Goal: Task Accomplishment & Management: Manage account settings

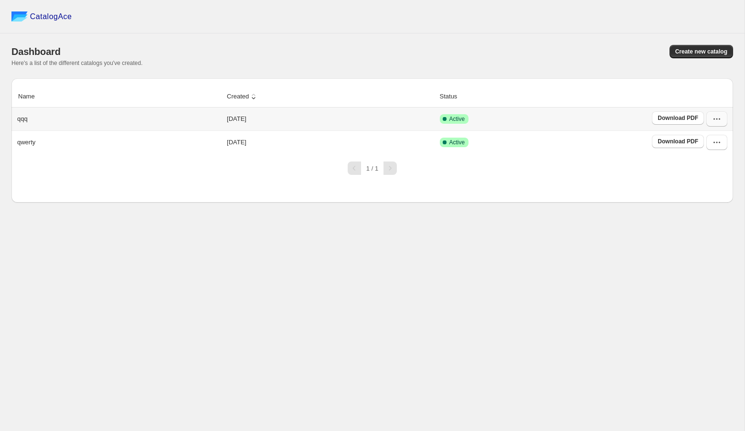
click at [716, 119] on icon "button" at bounding box center [717, 119] width 10 height 10
click at [692, 193] on button "Edit" at bounding box center [707, 187] width 55 height 15
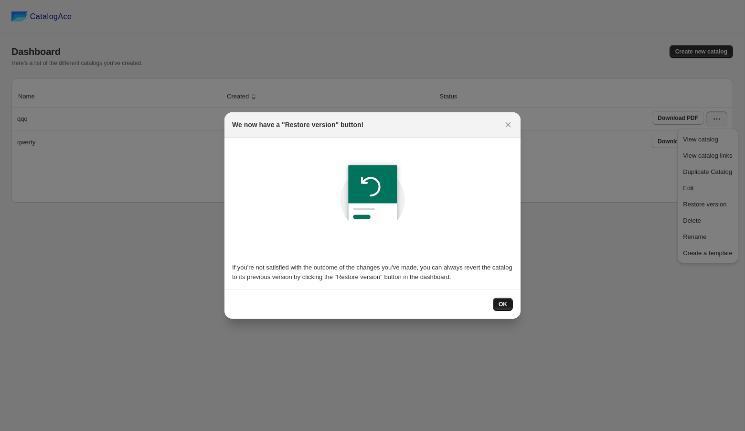
click at [504, 305] on span "OK" at bounding box center [503, 304] width 9 height 8
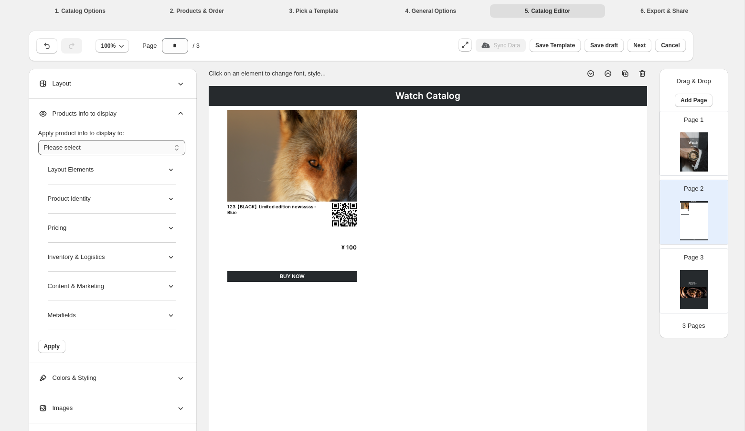
click at [173, 145] on select "**********" at bounding box center [111, 147] width 147 height 15
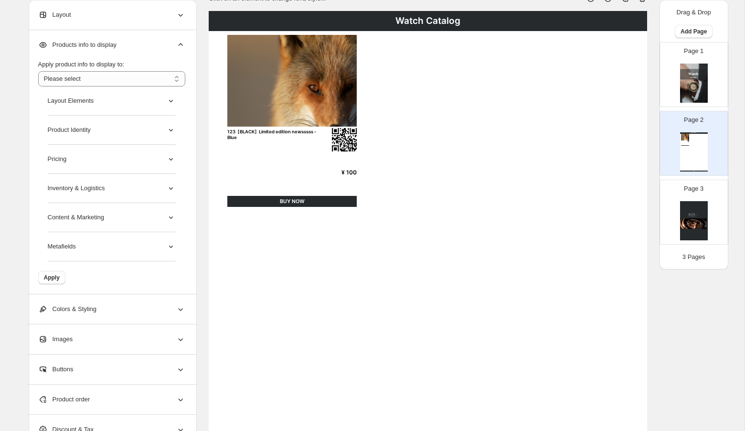
scroll to position [69, 0]
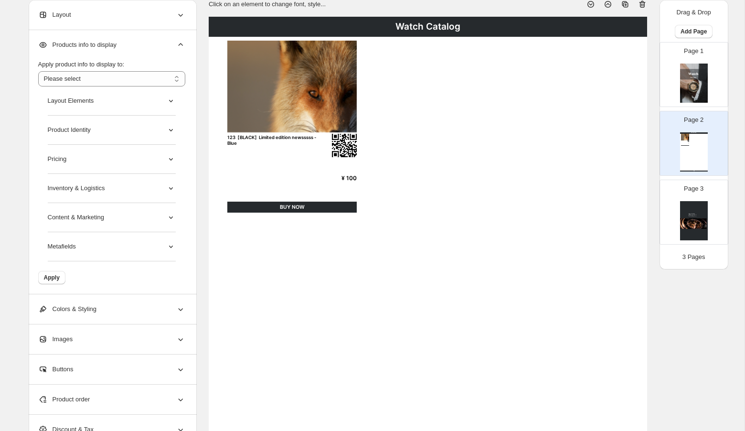
click at [130, 111] on div "Layout Elements" at bounding box center [112, 100] width 128 height 29
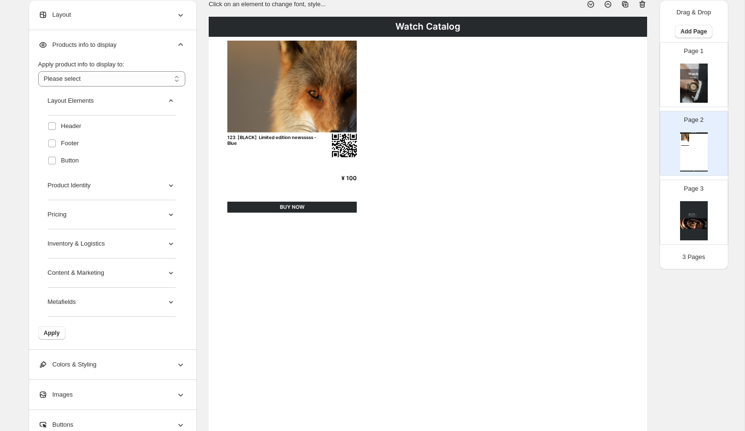
click at [130, 111] on div "Layout Elements" at bounding box center [112, 100] width 128 height 29
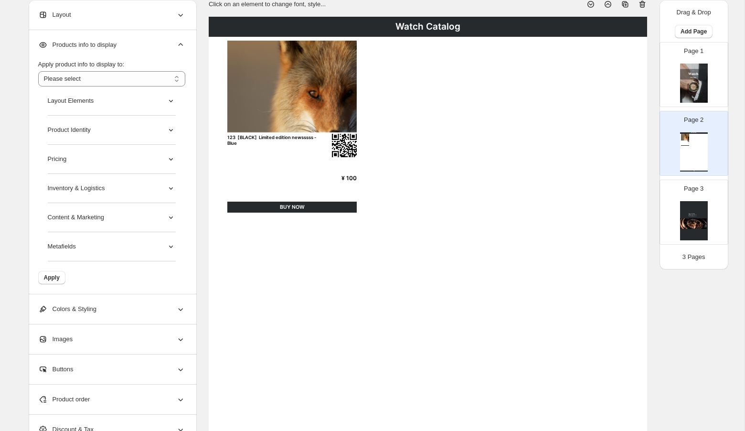
click at [168, 99] on icon at bounding box center [171, 101] width 10 height 10
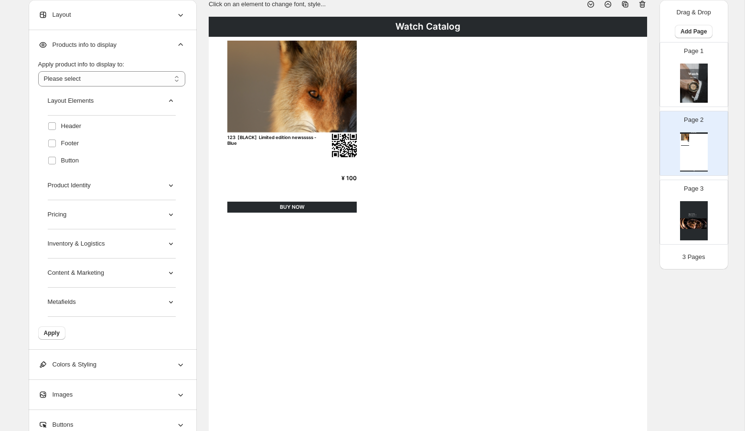
click at [166, 186] on icon at bounding box center [171, 186] width 10 height 10
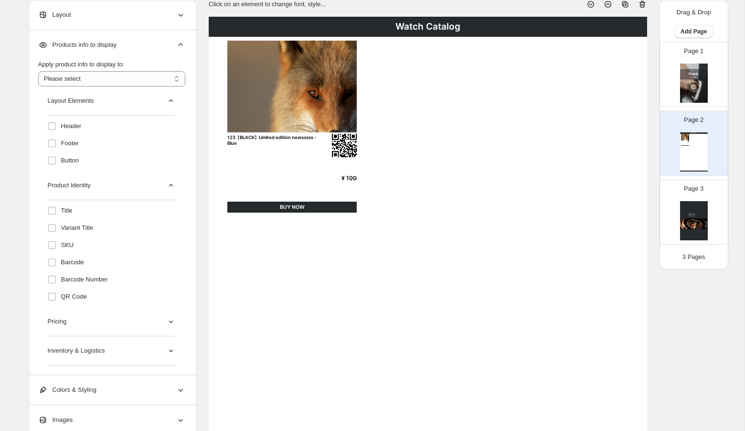
click at [166, 186] on icon at bounding box center [171, 186] width 10 height 10
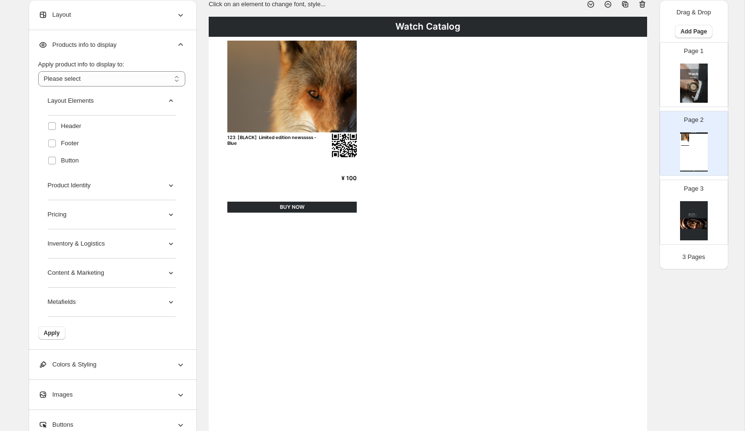
click at [170, 102] on icon at bounding box center [171, 101] width 10 height 10
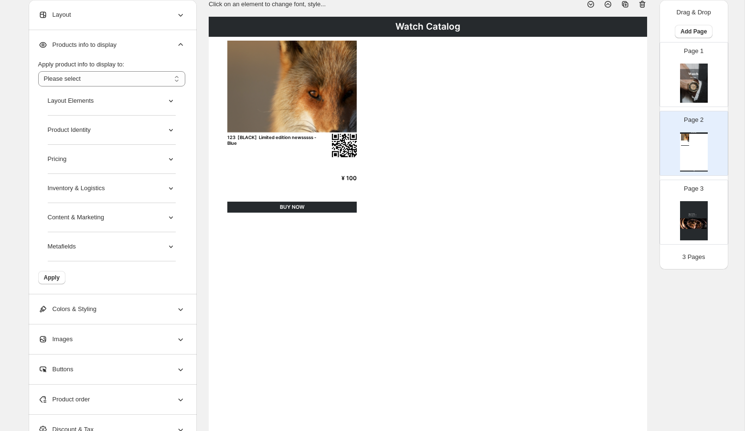
click at [172, 103] on icon at bounding box center [171, 101] width 10 height 10
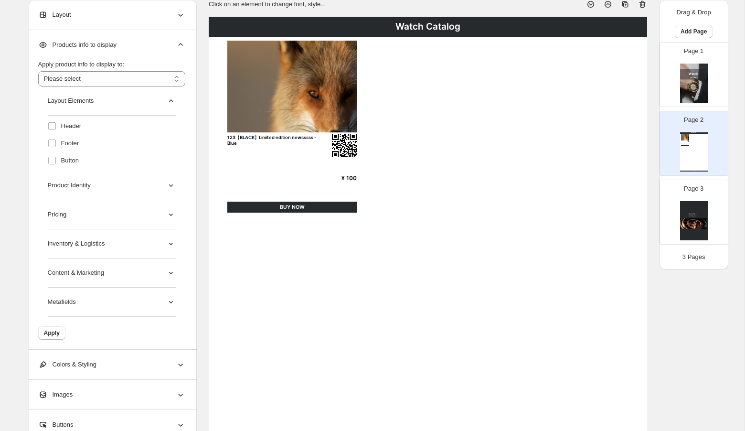
click at [172, 103] on icon at bounding box center [171, 101] width 10 height 10
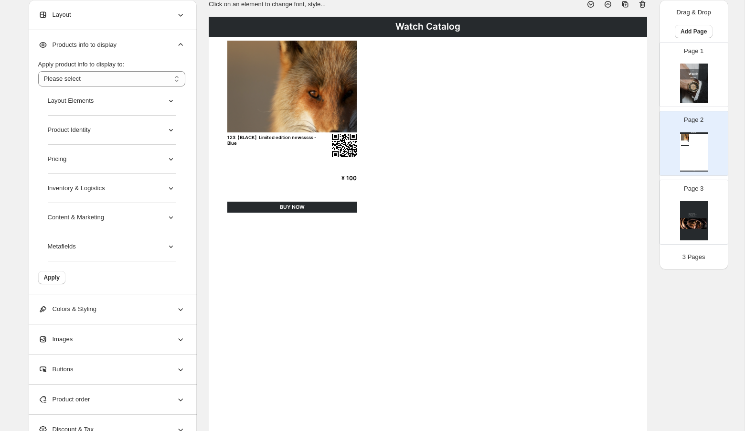
click at [171, 130] on icon at bounding box center [171, 130] width 4 height 2
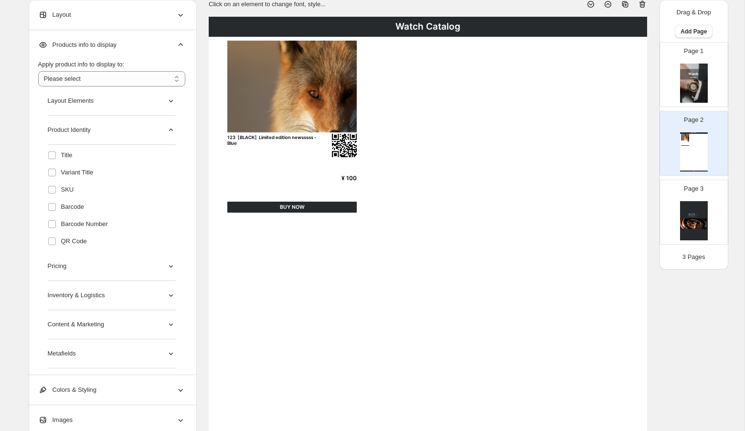
click at [171, 130] on icon at bounding box center [171, 130] width 10 height 10
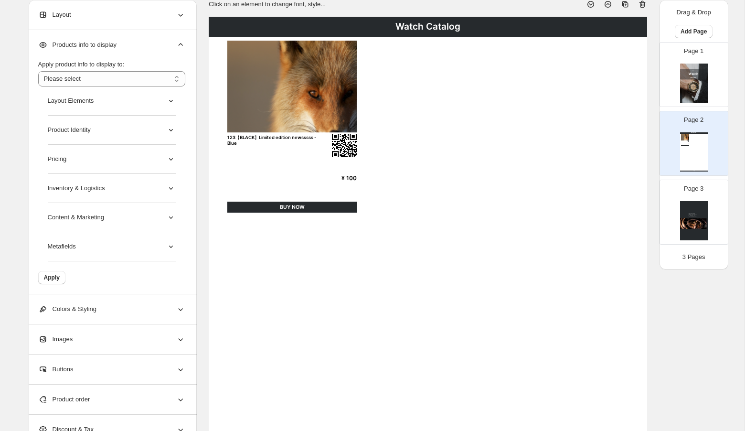
click at [172, 161] on icon at bounding box center [171, 159] width 10 height 10
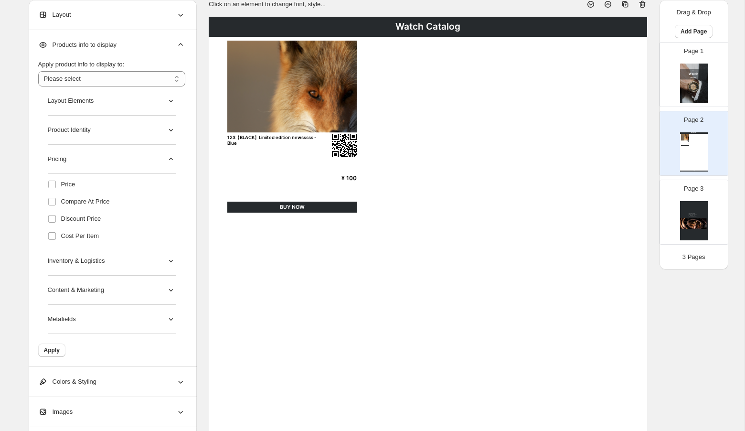
click at [172, 161] on icon at bounding box center [171, 159] width 10 height 10
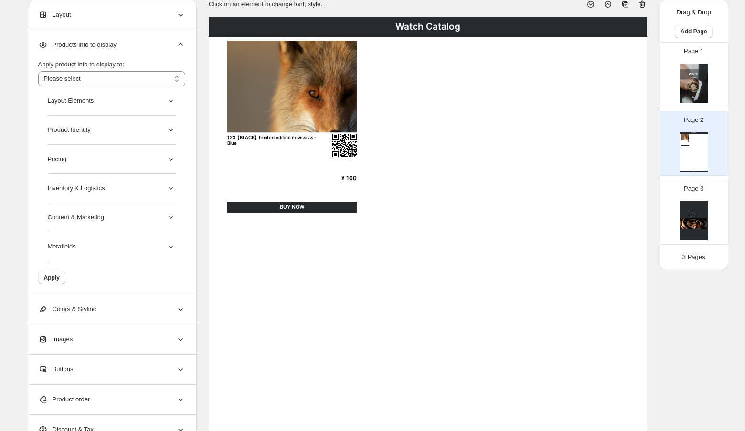
click at [172, 189] on icon at bounding box center [171, 188] width 10 height 10
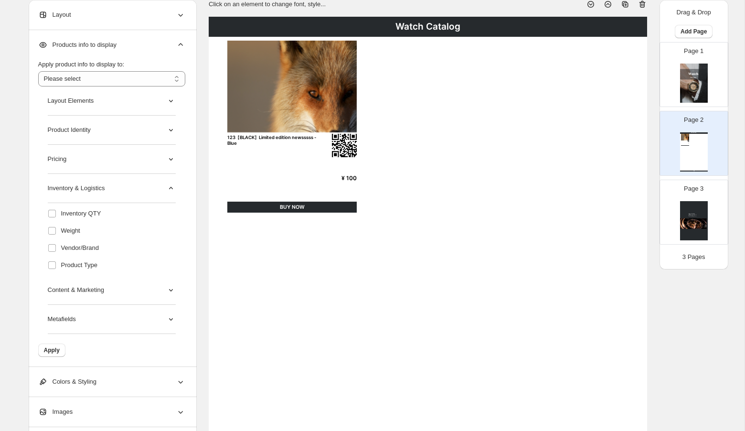
click at [172, 189] on icon at bounding box center [171, 188] width 10 height 10
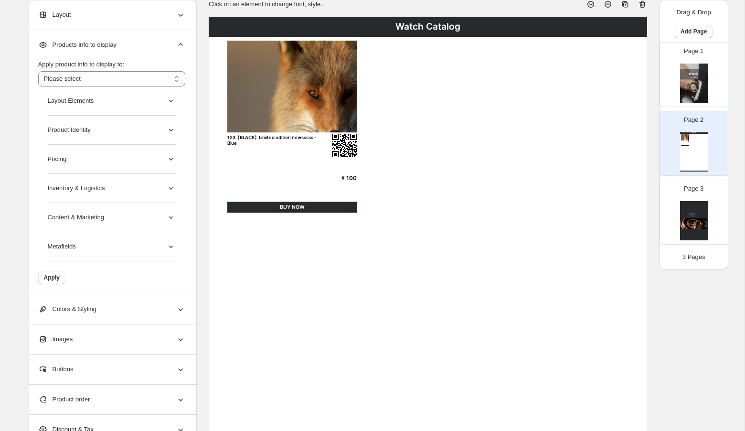
click at [169, 216] on icon at bounding box center [171, 218] width 10 height 10
click at [172, 218] on icon at bounding box center [171, 218] width 10 height 10
click at [171, 243] on icon at bounding box center [171, 247] width 10 height 10
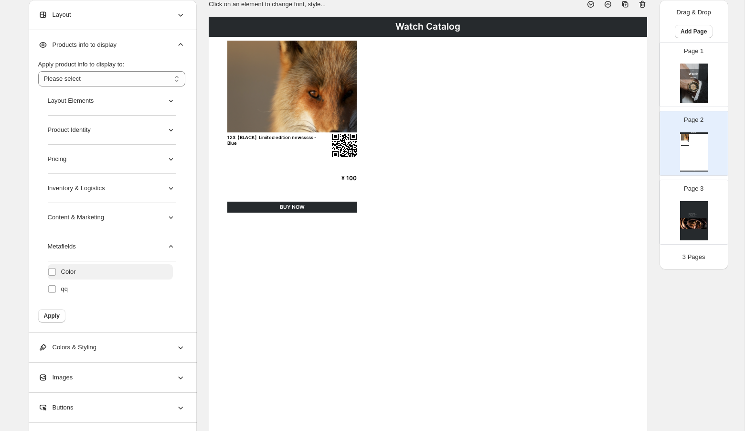
click at [88, 270] on label "Color" at bounding box center [110, 271] width 125 height 15
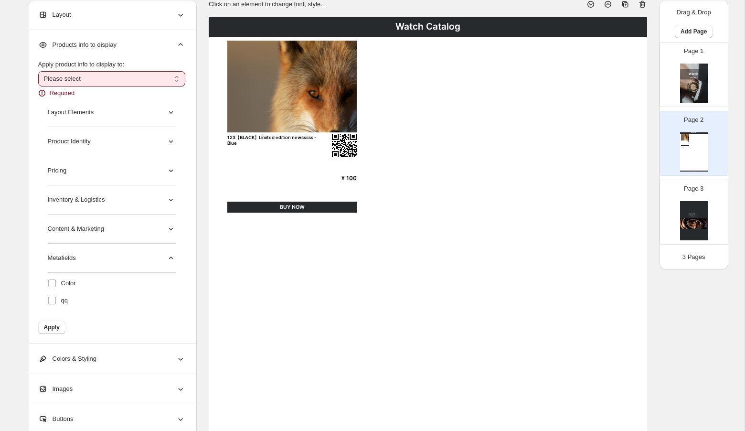
click at [167, 78] on select "**********" at bounding box center [111, 78] width 147 height 15
select select "*********"
click at [38, 71] on select "**********" at bounding box center [111, 78] width 147 height 15
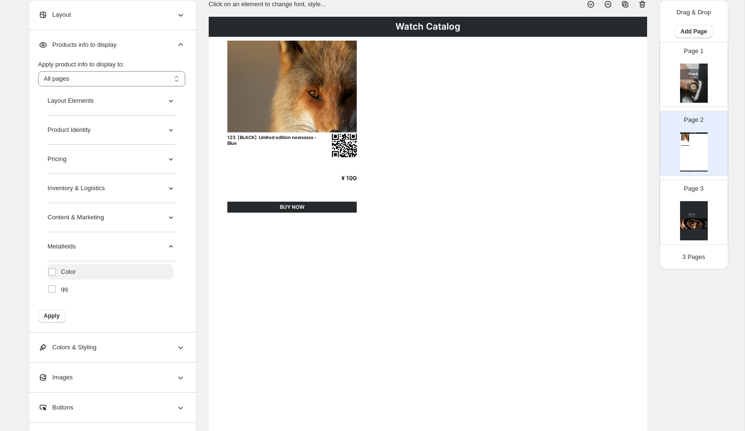
click at [97, 272] on label "Color" at bounding box center [110, 271] width 125 height 15
click at [93, 289] on label "qq" at bounding box center [110, 288] width 125 height 15
click at [101, 273] on label "Color" at bounding box center [110, 271] width 125 height 15
click at [73, 284] on label "qq" at bounding box center [110, 288] width 125 height 15
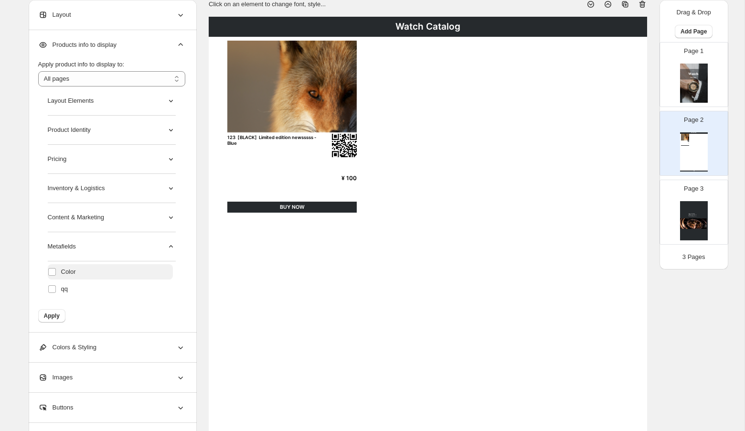
click at [83, 267] on label "Color" at bounding box center [110, 271] width 125 height 15
click at [252, 259] on div "Watch Catalog 123【BLACK】Limited edition newsssss - Blue ¥ 100 BUY NOW Watch Cat…" at bounding box center [428, 301] width 439 height 568
click at [175, 228] on div "Content & Marketing" at bounding box center [112, 217] width 128 height 29
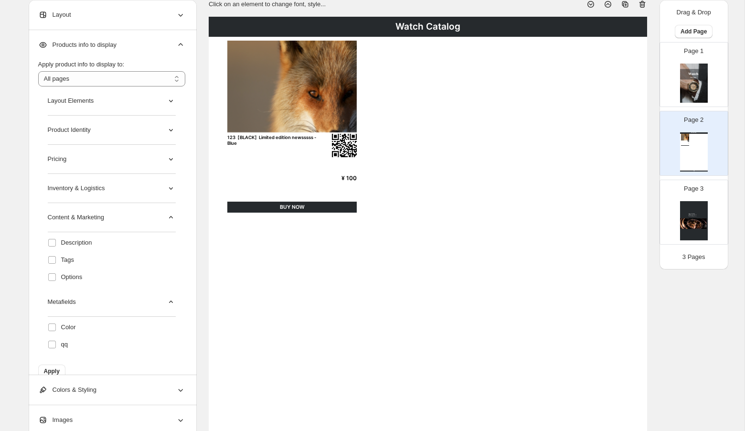
click at [167, 128] on icon at bounding box center [171, 130] width 10 height 10
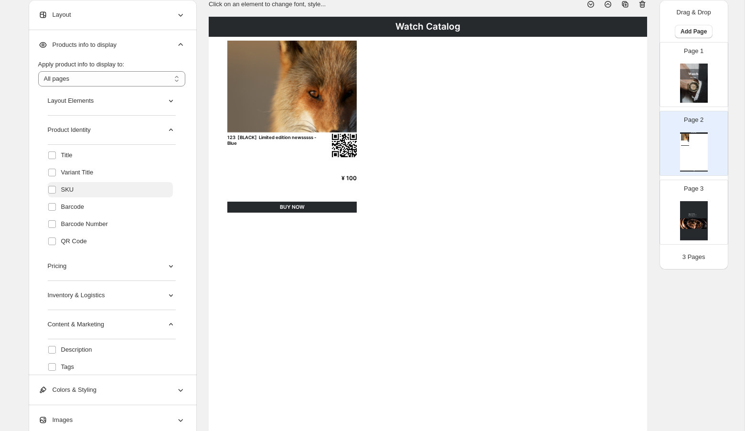
click at [63, 187] on span "SKU" at bounding box center [67, 190] width 13 height 10
click at [56, 203] on span at bounding box center [52, 207] width 9 height 9
click at [54, 218] on label at bounding box center [54, 224] width 12 height 12
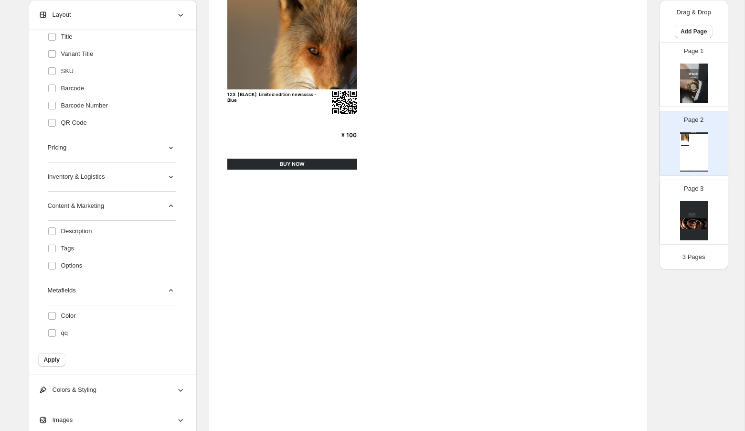
scroll to position [115, 0]
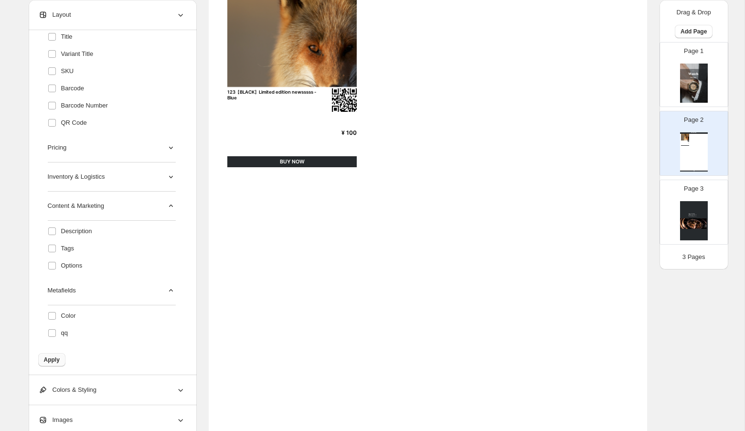
click at [49, 364] on button "Apply" at bounding box center [51, 359] width 27 height 13
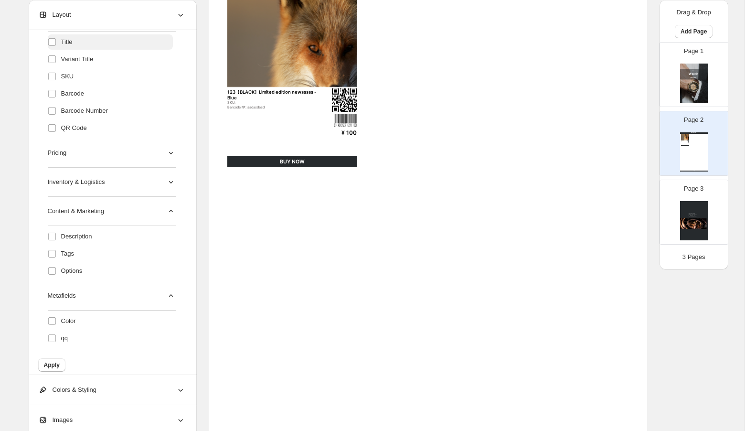
scroll to position [118, 0]
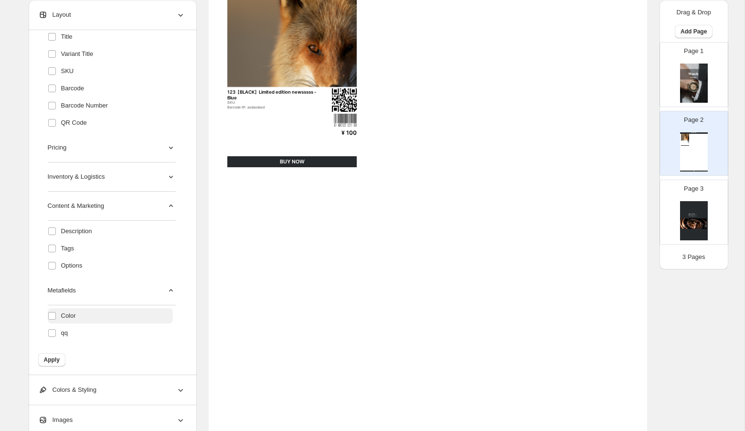
click at [102, 314] on label "Color" at bounding box center [110, 315] width 125 height 15
click at [83, 331] on label "qq" at bounding box center [110, 332] width 125 height 15
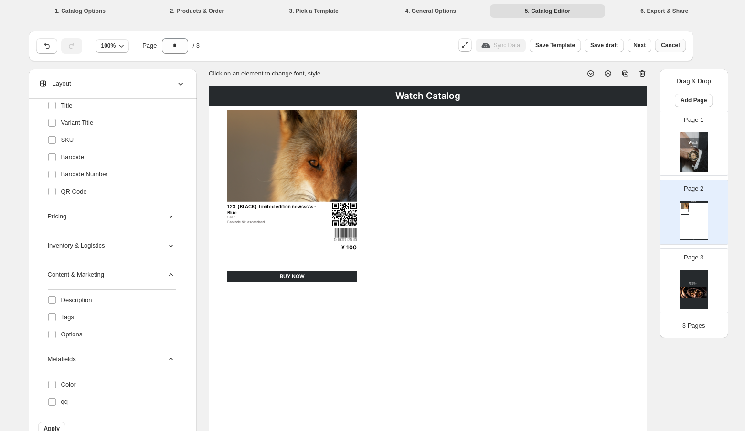
click at [674, 45] on span "Cancel" at bounding box center [670, 46] width 19 height 8
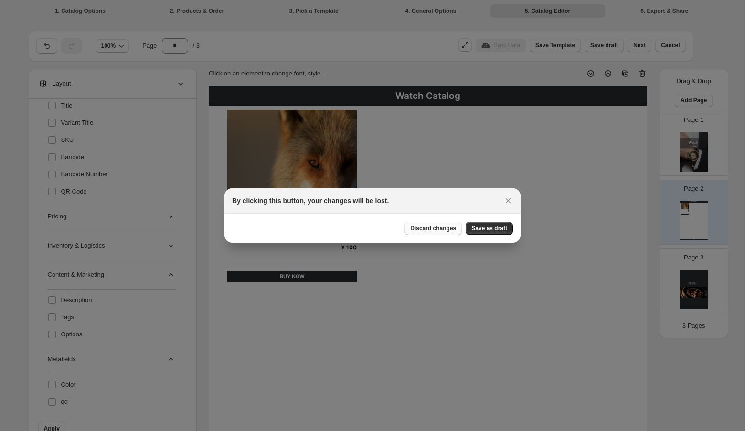
click at [440, 228] on span "Discard changes" at bounding box center [433, 229] width 46 height 8
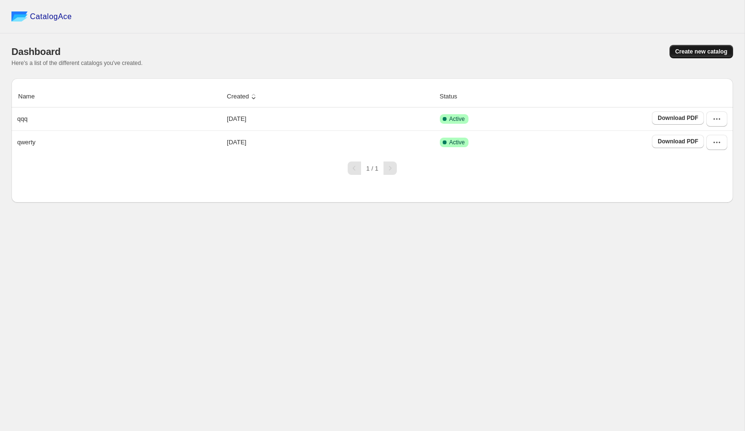
click at [694, 52] on span "Create new catalog" at bounding box center [702, 52] width 52 height 8
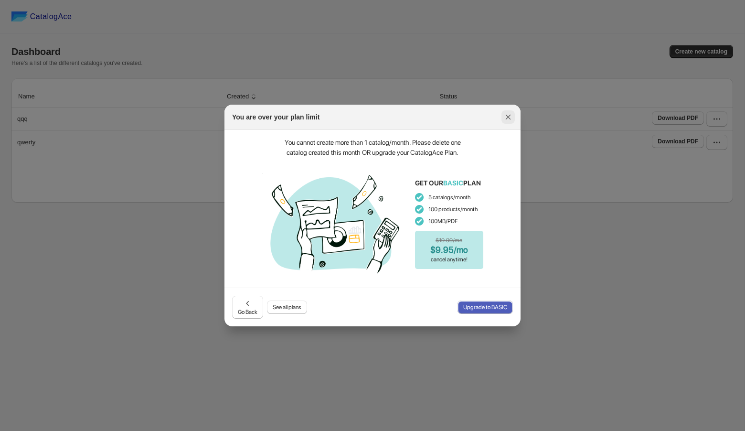
click at [506, 116] on icon ":rj:" at bounding box center [508, 117] width 5 height 5
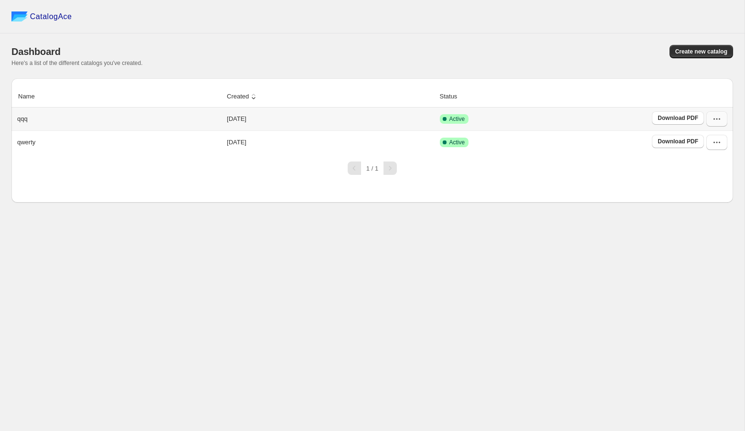
click at [717, 118] on icon "button" at bounding box center [717, 119] width 10 height 10
click at [695, 220] on span "Delete" at bounding box center [692, 220] width 18 height 7
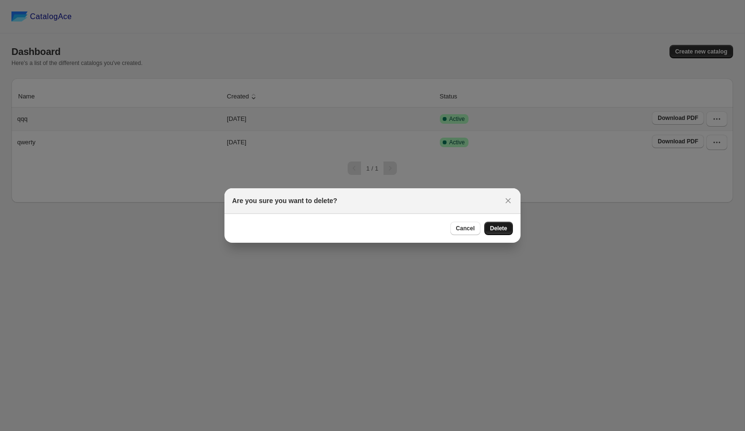
click at [503, 226] on span "Delete" at bounding box center [498, 229] width 17 height 8
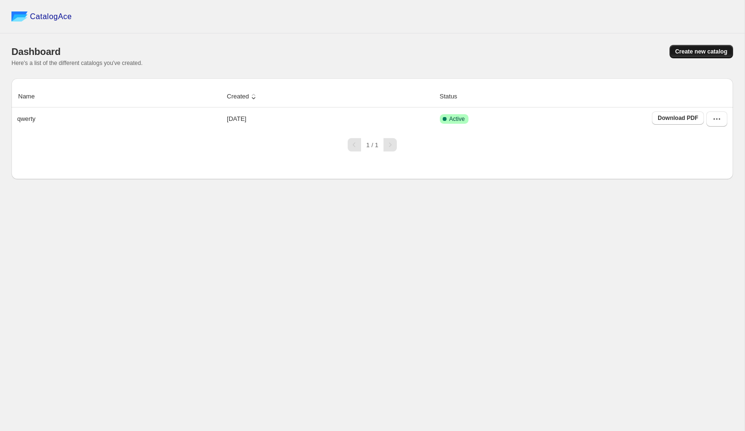
click at [687, 56] on button "Create new catalog" at bounding box center [702, 51] width 64 height 13
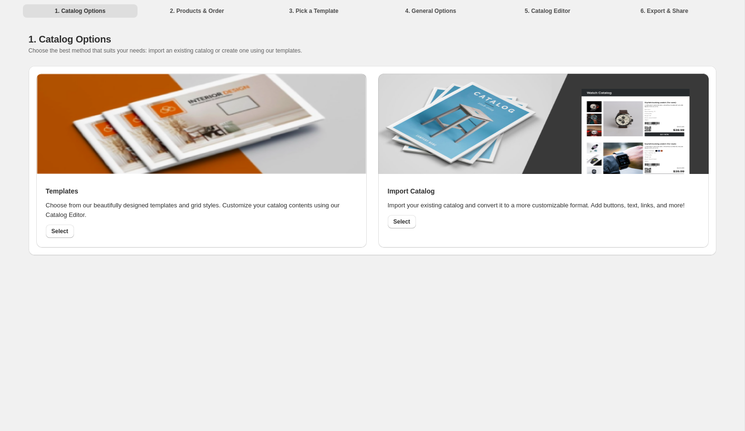
click at [118, 301] on div "1. Catalog Options 2. Products & Order 3. Pick a Template 4. General Options 5.…" at bounding box center [372, 215] width 745 height 431
click at [63, 232] on span "Select" at bounding box center [60, 231] width 17 height 8
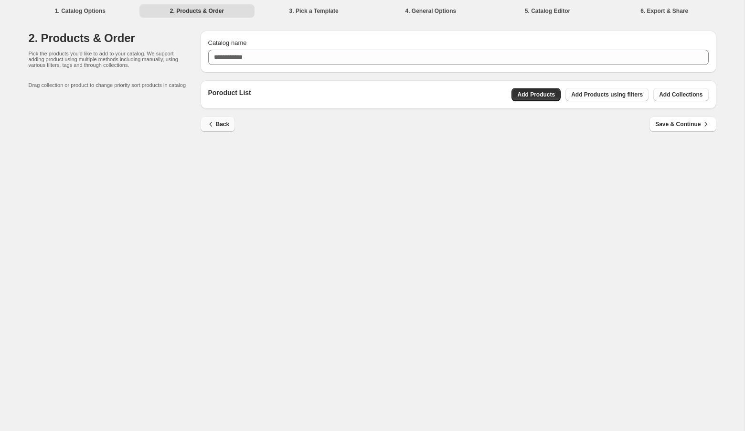
click at [224, 128] on span "Back" at bounding box center [217, 124] width 23 height 10
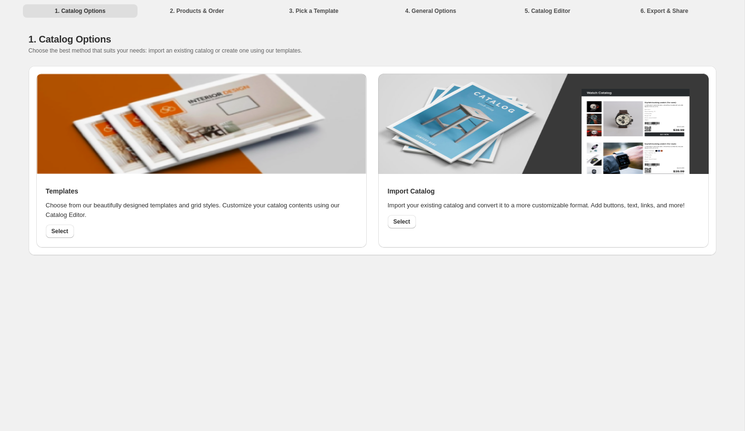
click at [270, 293] on div "1. Catalog Options 2. Products & Order 3. Pick a Template 4. General Options 5.…" at bounding box center [372, 215] width 745 height 431
click at [420, 270] on div "1. Catalog Options 2. Products & Order 3. Pick a Template 4. General Options 5.…" at bounding box center [372, 215] width 745 height 431
click at [418, 270] on div "1. Catalog Options 2. Products & Order 3. Pick a Template 4. General Options 5.…" at bounding box center [372, 215] width 745 height 431
click at [407, 225] on span "Select" at bounding box center [402, 222] width 17 height 8
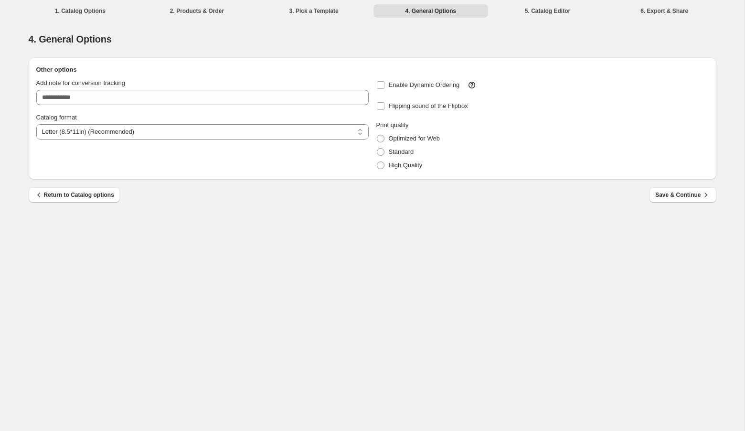
click at [319, 12] on li "3. Pick a Template" at bounding box center [314, 10] width 115 height 13
click at [107, 197] on span "Return to Catalog options" at bounding box center [74, 195] width 80 height 10
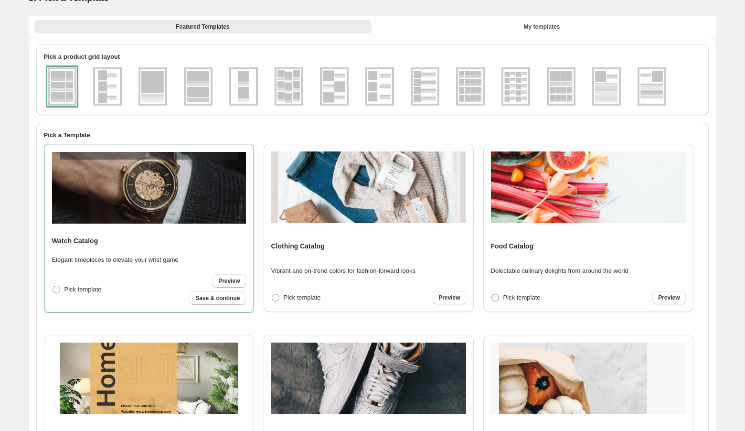
scroll to position [196, 0]
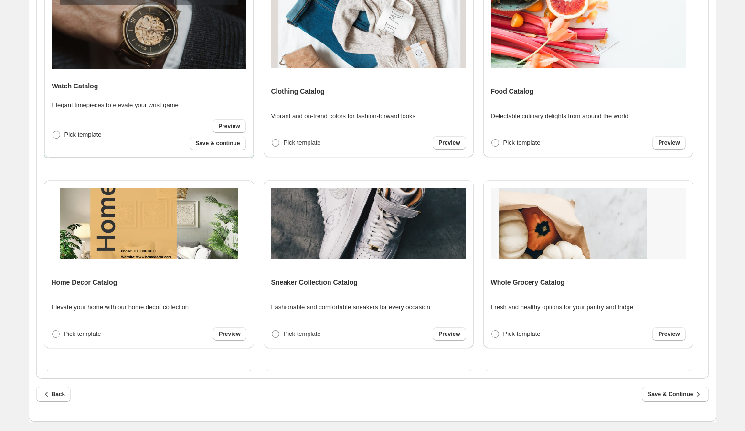
click at [56, 386] on div "Back Save & Continue" at bounding box center [369, 390] width 680 height 23
click at [56, 393] on span "Back" at bounding box center [53, 394] width 23 height 10
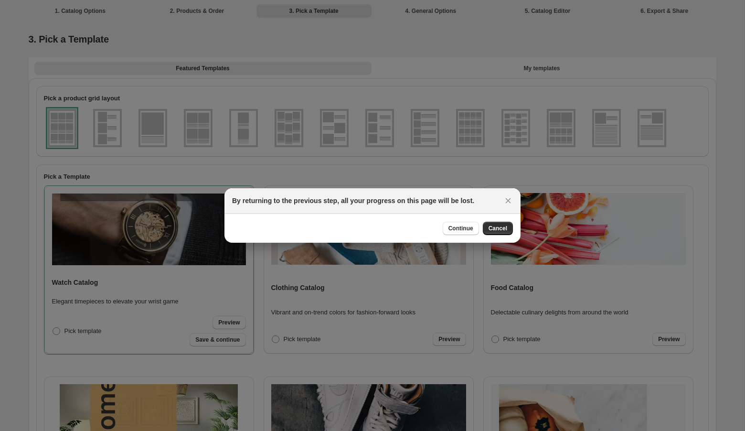
scroll to position [0, 0]
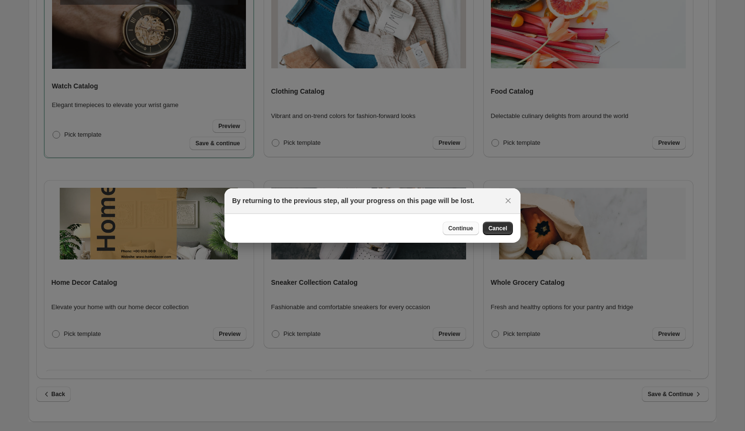
click at [458, 232] on button "Continue" at bounding box center [461, 228] width 36 height 13
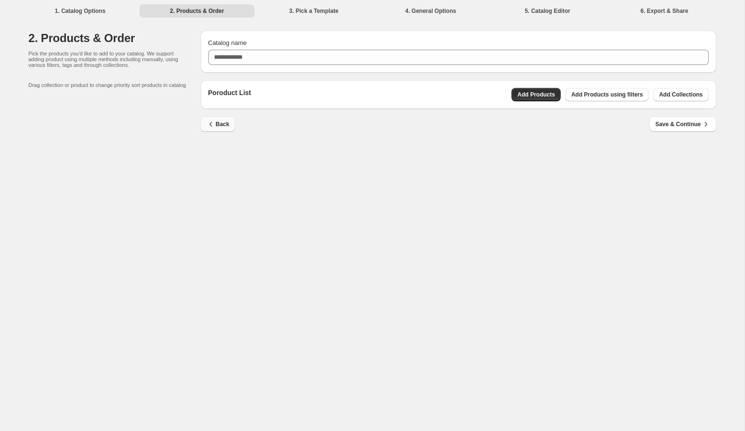
click at [217, 129] on button "Back" at bounding box center [218, 124] width 35 height 15
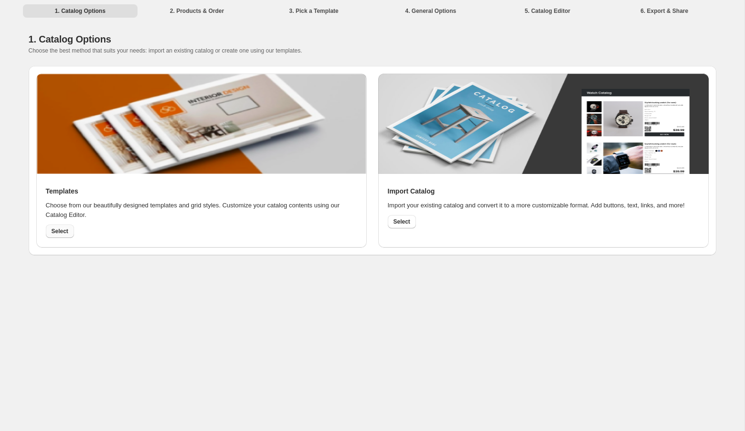
click at [64, 231] on span "Select" at bounding box center [60, 231] width 17 height 8
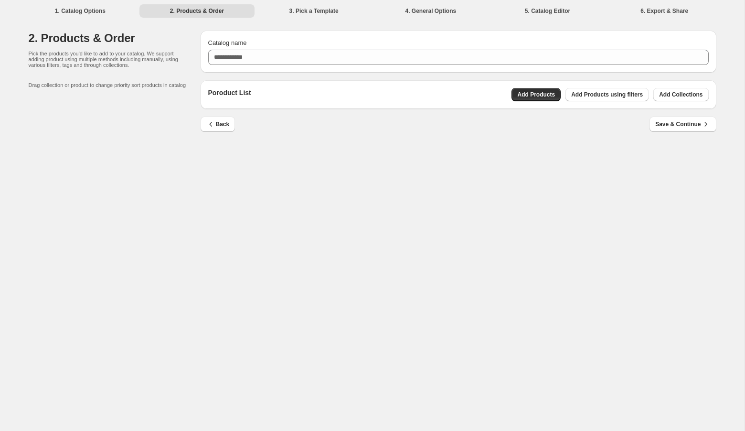
click at [486, 149] on div "1. Catalog Options 2. Products & Order 3. Pick a Template 4. General Options 5.…" at bounding box center [372, 215] width 745 height 431
drag, startPoint x: 279, startPoint y: 232, endPoint x: 250, endPoint y: 175, distance: 63.9
click at [250, 182] on div "1. Catalog Options 2. Products & Order 3. Pick a Template 4. General Options 5.…" at bounding box center [372, 215] width 745 height 431
click at [215, 126] on icon "button" at bounding box center [211, 124] width 10 height 10
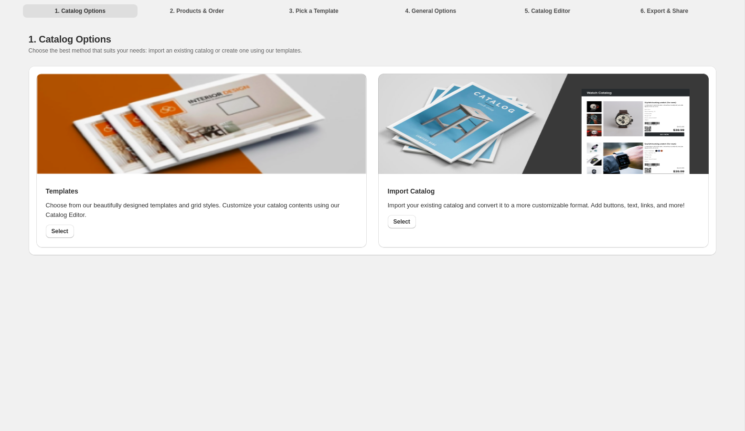
click at [242, 312] on div "1. Catalog Options 2. Products & Order 3. Pick a Template 4. General Options 5.…" at bounding box center [372, 215] width 745 height 431
click at [65, 227] on span "Select" at bounding box center [60, 231] width 17 height 8
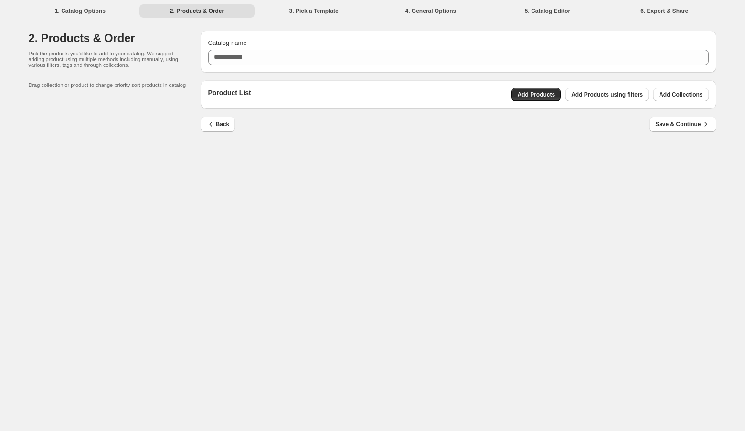
click at [427, 191] on div "1. Catalog Options 2. Products & Order 3. Pick a Template 4. General Options 5.…" at bounding box center [372, 215] width 745 height 431
click at [539, 92] on span "Add Products" at bounding box center [536, 95] width 38 height 8
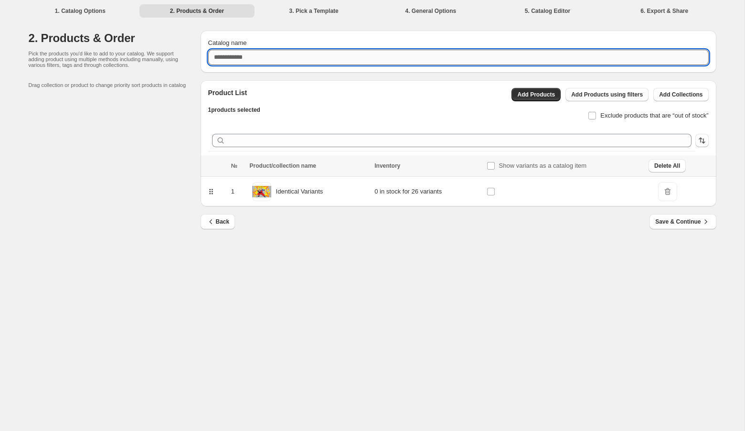
click at [429, 62] on input "Catalog name" at bounding box center [458, 57] width 501 height 15
paste input "**********"
type input "**********"
click at [438, 279] on div "**********" at bounding box center [372, 215] width 745 height 431
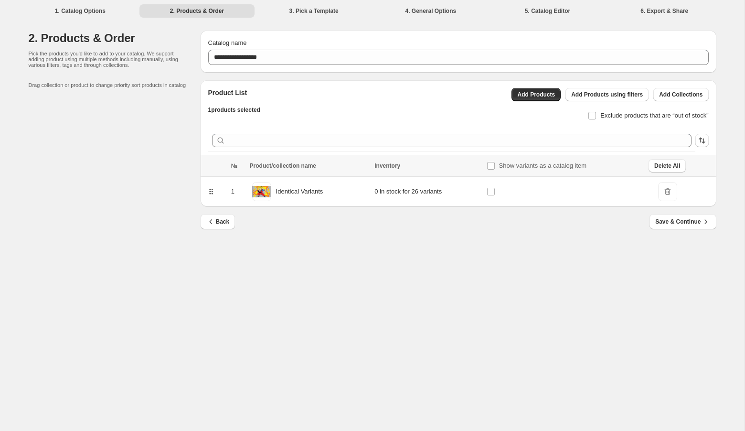
click at [586, 251] on div "**********" at bounding box center [372, 215] width 745 height 431
click at [655, 221] on span "Save & Continue" at bounding box center [682, 222] width 55 height 10
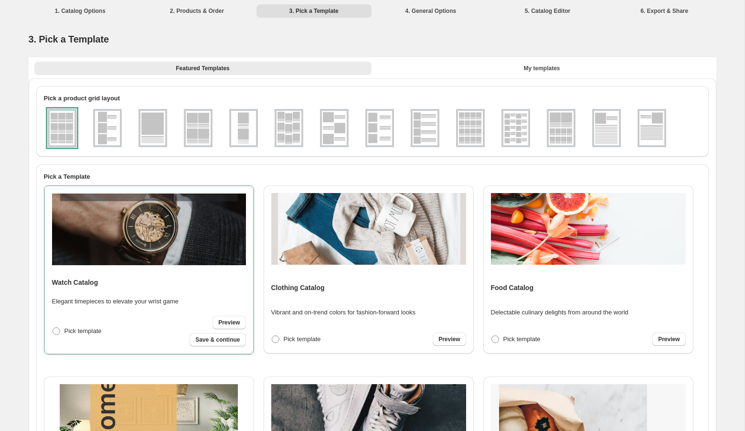
click at [195, 255] on img at bounding box center [149, 229] width 194 height 72
click at [211, 339] on span "Save & continue" at bounding box center [217, 340] width 44 height 8
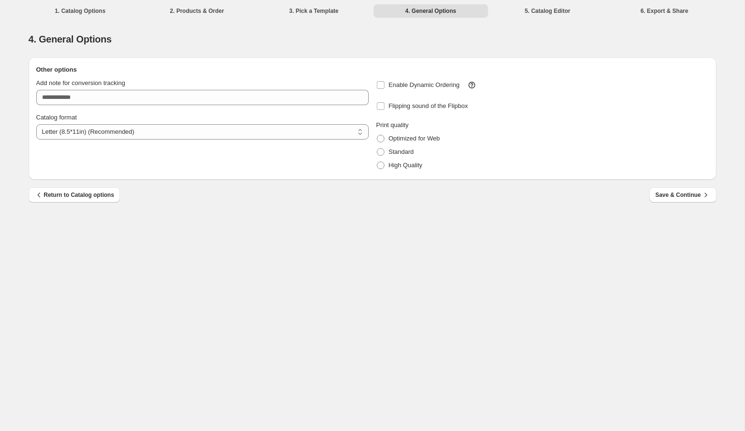
click at [331, 247] on div "**********" at bounding box center [372, 215] width 745 height 431
click at [676, 192] on span "Save & Continue" at bounding box center [682, 195] width 55 height 10
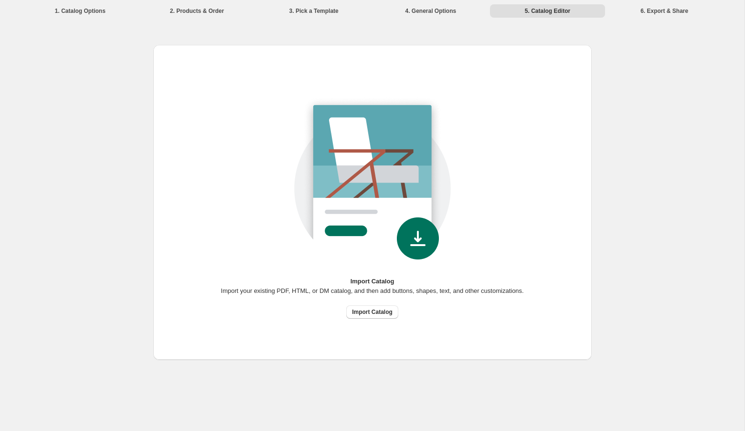
click at [322, 8] on li "3. Pick a Template" at bounding box center [314, 10] width 115 height 13
drag, startPoint x: 136, startPoint y: 53, endPoint x: 129, endPoint y: 47, distance: 8.9
click at [129, 47] on div "Import Catalog Import your existing PDF, HTML, or DM catalog, and then add butt…" at bounding box center [372, 329] width 711 height 568
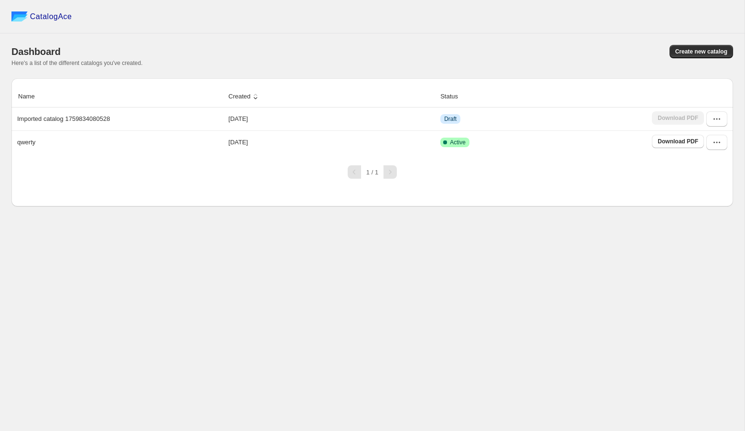
click at [590, 239] on div "CatalogAce Dashboard Create new catalog Here's a list of the different catalogs…" at bounding box center [372, 215] width 745 height 431
click at [722, 140] on icon "button" at bounding box center [717, 143] width 10 height 10
click at [684, 208] on span "Edit" at bounding box center [688, 210] width 11 height 7
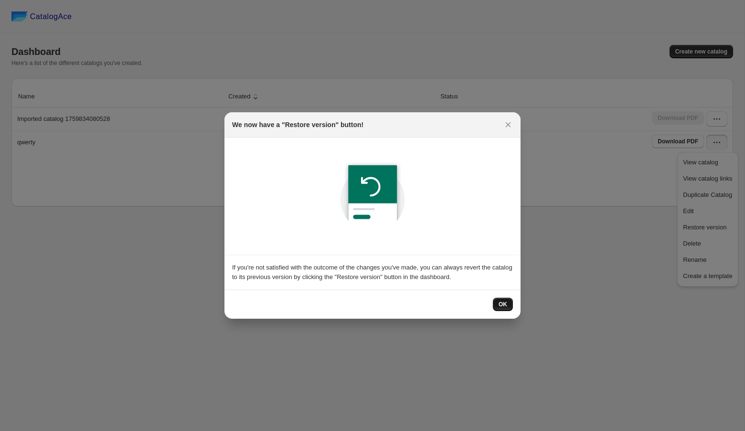
click at [506, 305] on span "OK" at bounding box center [503, 304] width 9 height 8
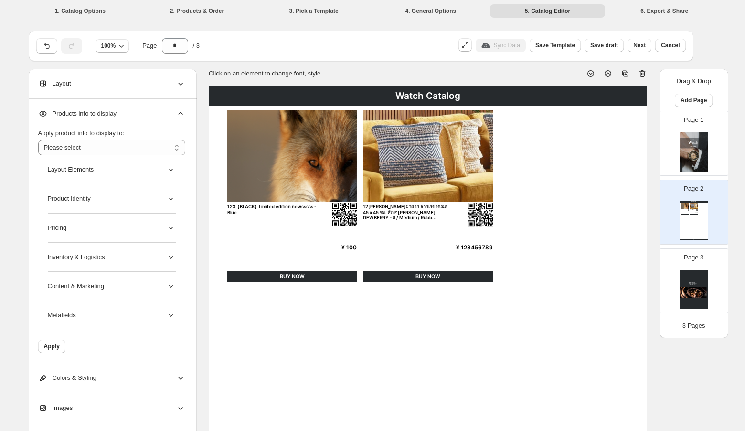
click at [181, 112] on icon at bounding box center [180, 113] width 5 height 3
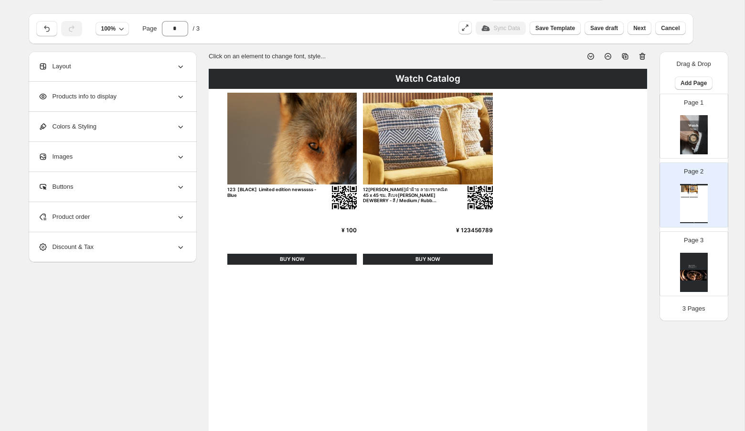
scroll to position [25, 0]
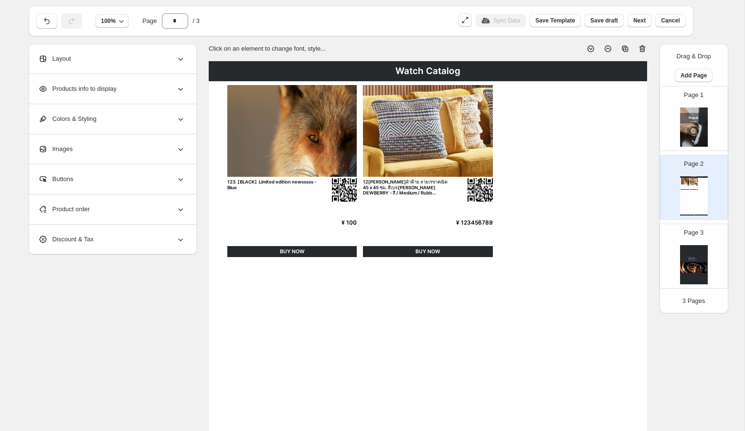
click at [179, 203] on div "Product order" at bounding box center [111, 209] width 147 height 30
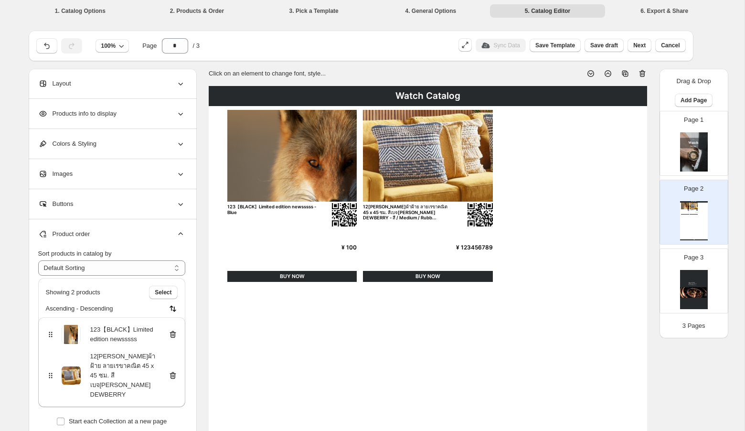
scroll to position [261, 0]
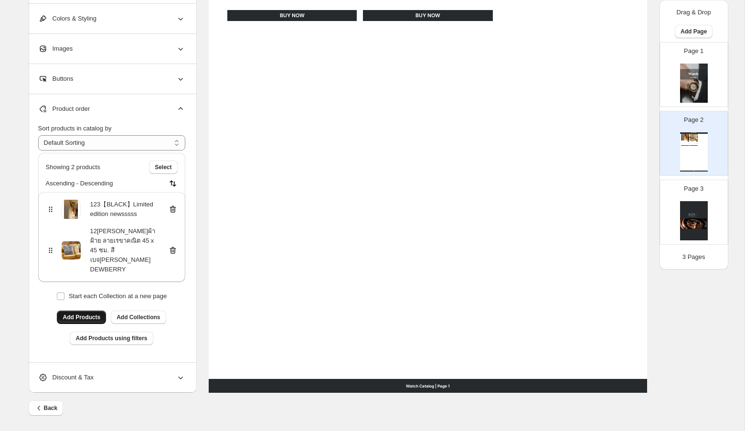
click at [93, 316] on span "Add Products" at bounding box center [82, 317] width 38 height 8
click at [93, 314] on span "Add Products" at bounding box center [82, 317] width 38 height 8
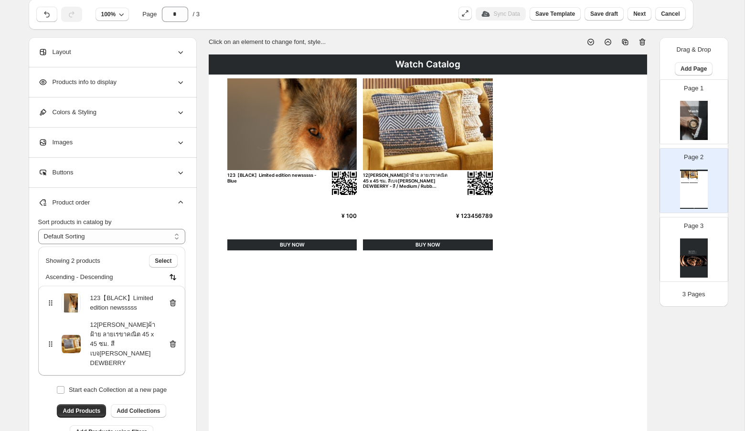
scroll to position [0, 0]
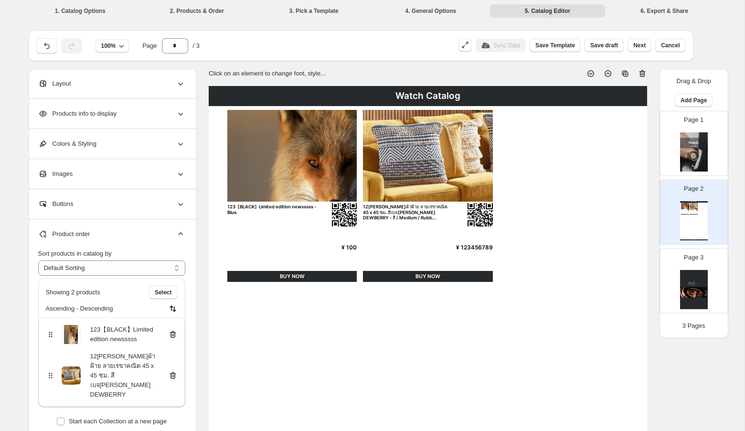
click at [272, 200] on img at bounding box center [292, 156] width 130 height 92
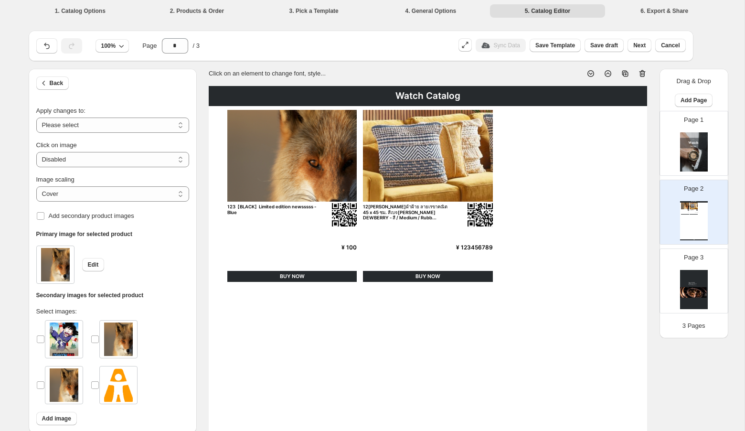
click at [254, 322] on div "Watch Catalog 123【BLACK】Limited edition newsssss - Blue ¥ 100 BUY NOW 12หมอนอิง…" at bounding box center [428, 370] width 439 height 568
click at [280, 248] on div "Watch Catalog 123【BLACK】Limited edition newsssss - Blue ¥ 100 BUY NOW 12หมอนอิง…" at bounding box center [428, 370] width 439 height 568
click at [62, 82] on span "Back" at bounding box center [57, 83] width 14 height 8
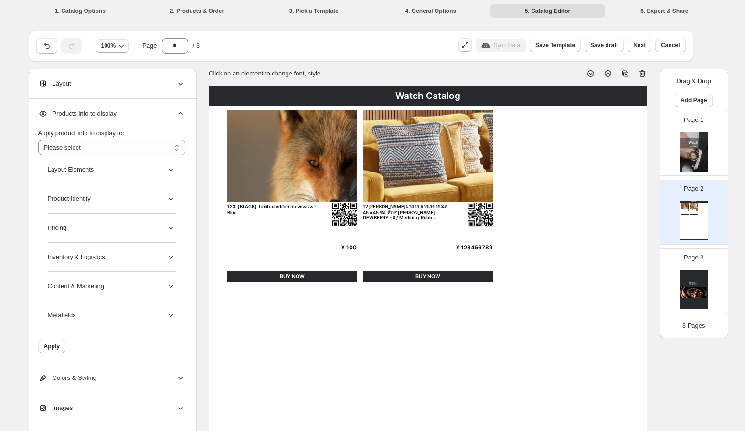
click at [154, 320] on div "Metafields" at bounding box center [112, 315] width 128 height 29
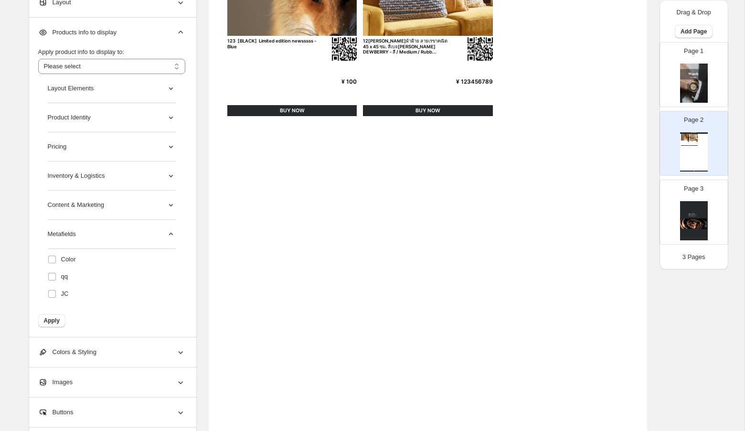
scroll to position [176, 0]
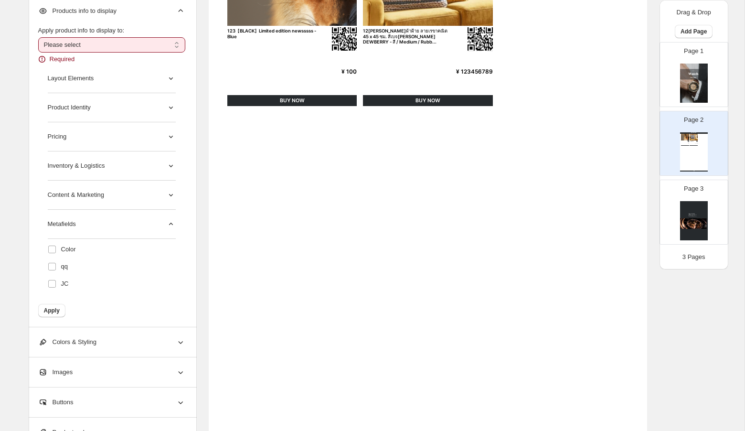
click at [132, 49] on select "**********" at bounding box center [111, 44] width 147 height 15
select select "*********"
click at [38, 50] on select "**********" at bounding box center [111, 44] width 147 height 15
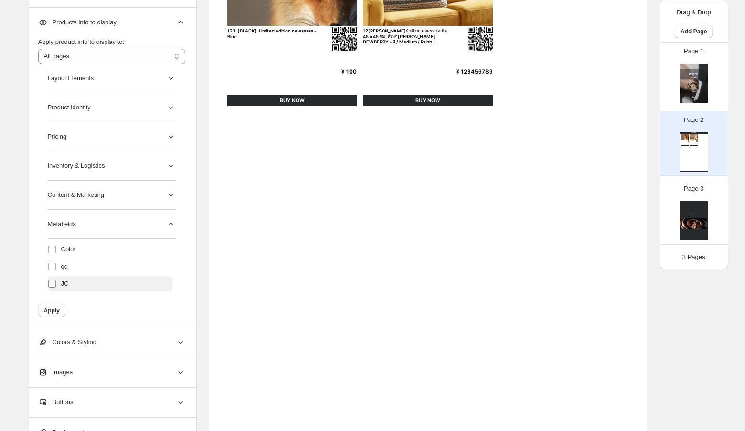
click at [50, 288] on span at bounding box center [52, 283] width 9 height 9
click at [50, 309] on span "Apply" at bounding box center [52, 311] width 16 height 8
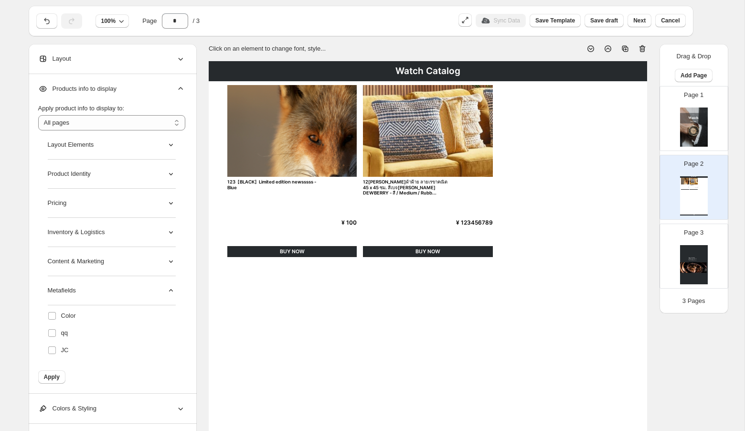
scroll to position [27, 0]
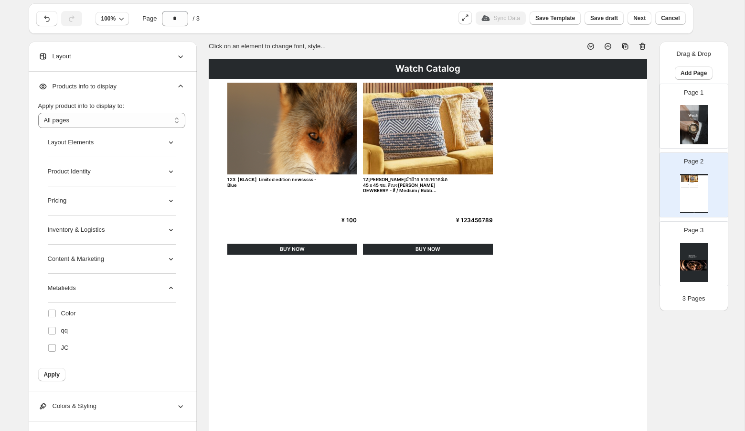
click at [380, 132] on img at bounding box center [428, 129] width 130 height 92
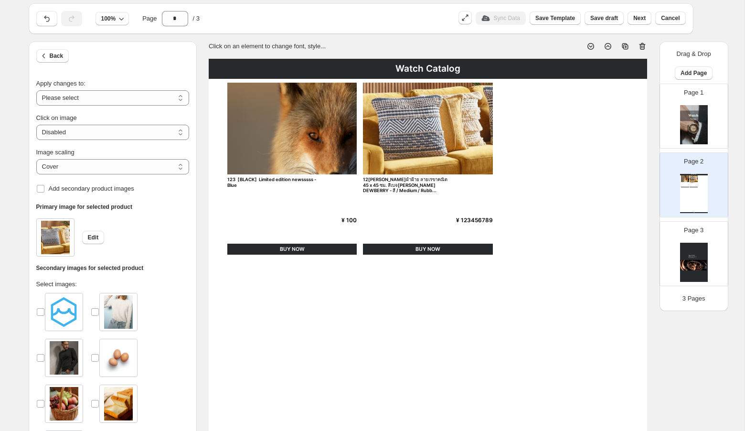
click at [301, 124] on img at bounding box center [292, 129] width 130 height 92
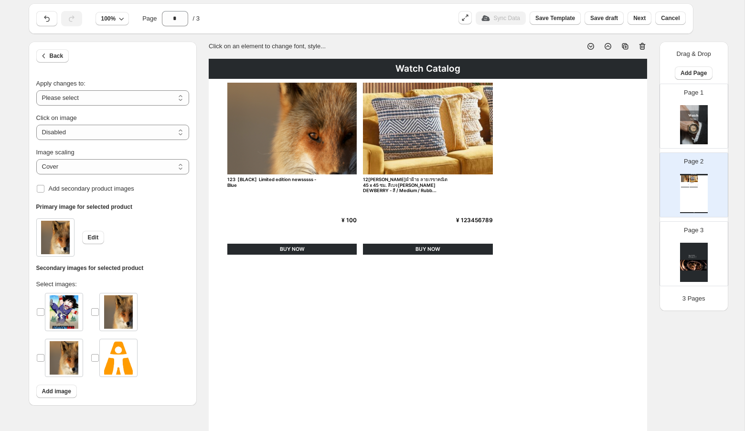
click at [281, 183] on div "123【BLACK】Limited edition newsssss - Blue" at bounding box center [271, 182] width 89 height 11
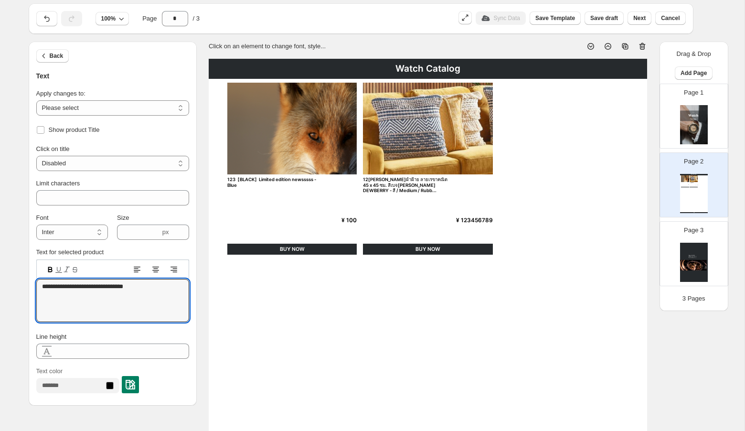
click at [707, 118] on img at bounding box center [694, 124] width 28 height 39
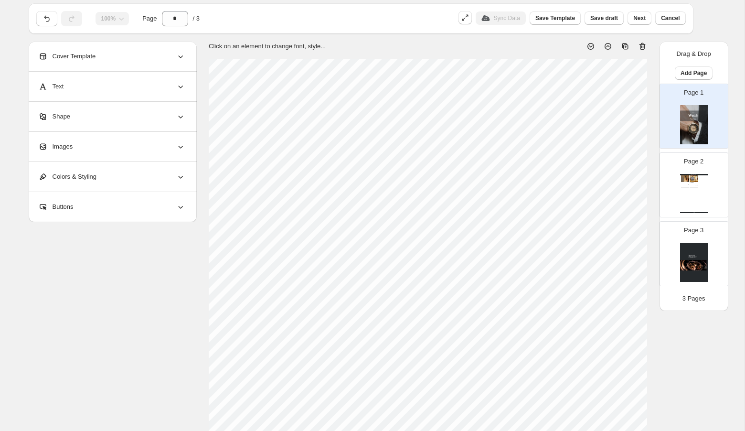
click at [686, 171] on div "Page 2 Watch Catalog 123【BLACK】Limited edition newsssss - Blue ¥ 100 BUY NOW 12…" at bounding box center [690, 181] width 60 height 64
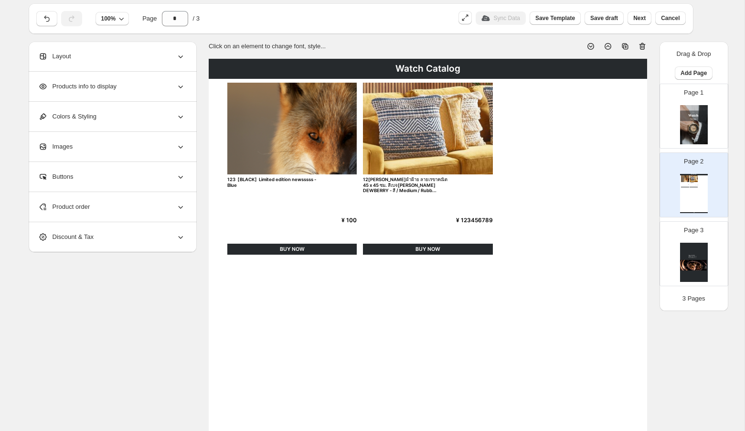
click at [680, 259] on img at bounding box center [694, 262] width 28 height 39
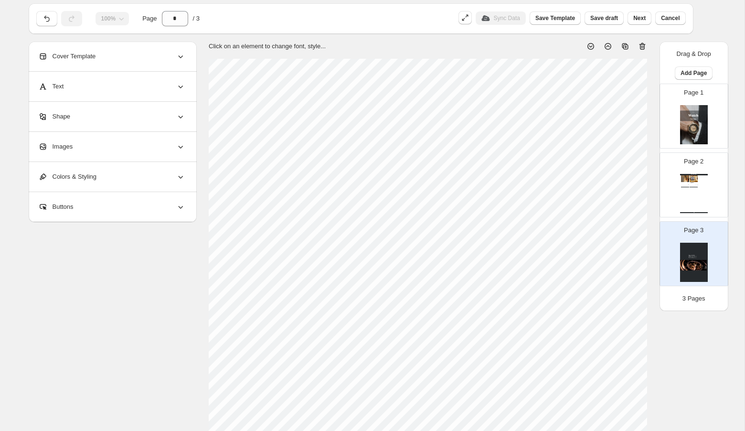
click at [698, 188] on div "Watch Catalog 123【BLACK】Limited edition newsssss - Blue ¥ 100 BUY NOW 12หมอนอิง…" at bounding box center [694, 193] width 28 height 39
type input "*"
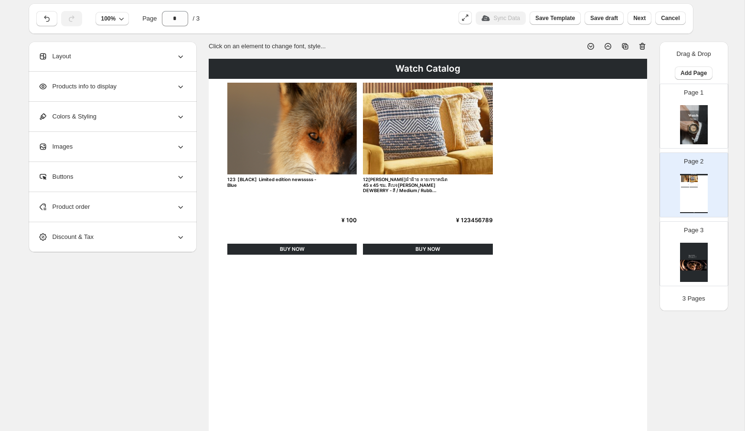
click at [322, 177] on div "123【BLACK】Limited edition newsssss - Blue" at bounding box center [292, 182] width 130 height 11
click at [301, 180] on div "123【BLACK】Limited edition newsssss - Blue" at bounding box center [271, 182] width 89 height 11
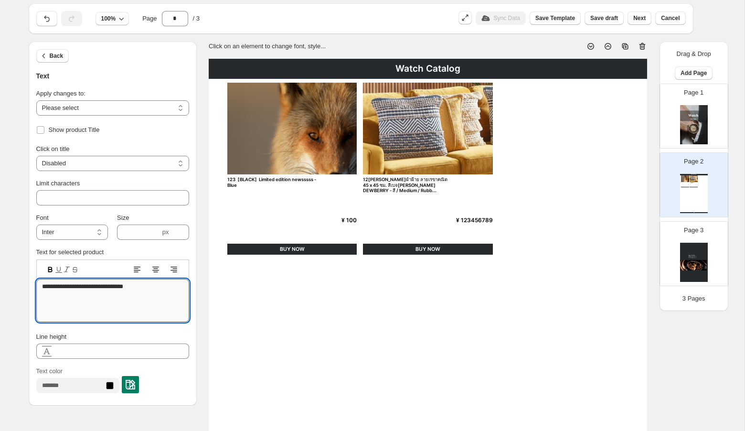
type textarea "**********"
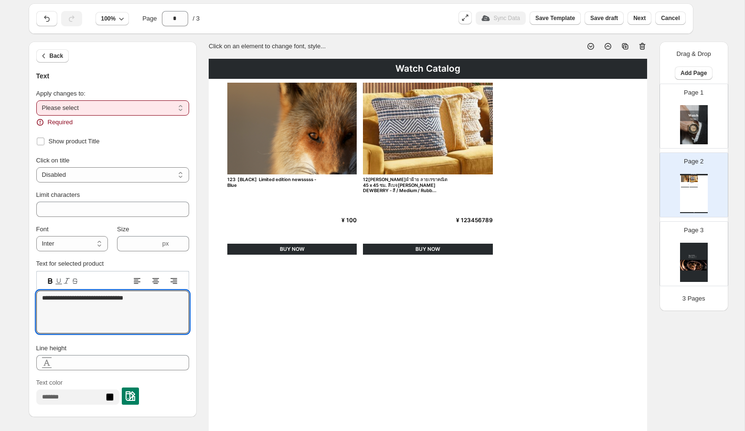
click at [150, 104] on select "**********" at bounding box center [112, 107] width 153 height 15
select select "**********"
click at [36, 100] on select "**********" at bounding box center [112, 107] width 153 height 15
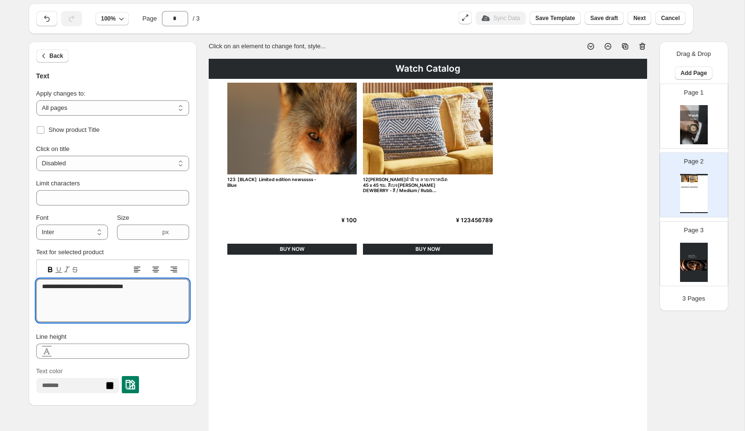
click at [153, 288] on textarea "**********" at bounding box center [112, 300] width 153 height 43
type textarea "**********"
click at [247, 325] on div "Watch Catalog 123【BLACK】Limited edition newssssss - Blue ¥ 100 BUY NOW 123【BLAC…" at bounding box center [428, 343] width 439 height 568
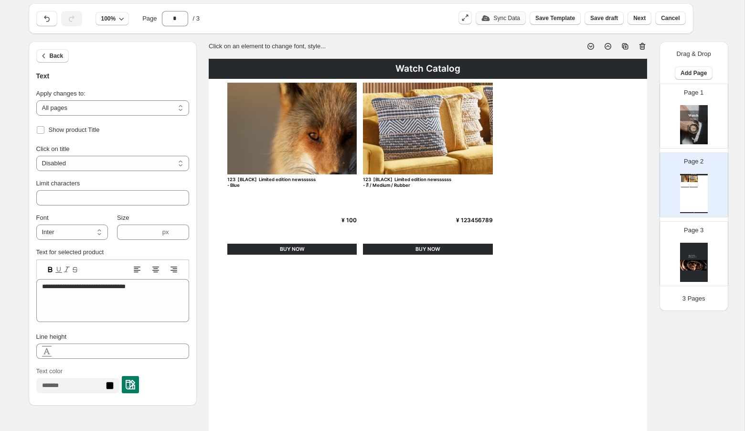
click at [503, 20] on p "Sync Data" at bounding box center [507, 18] width 26 height 8
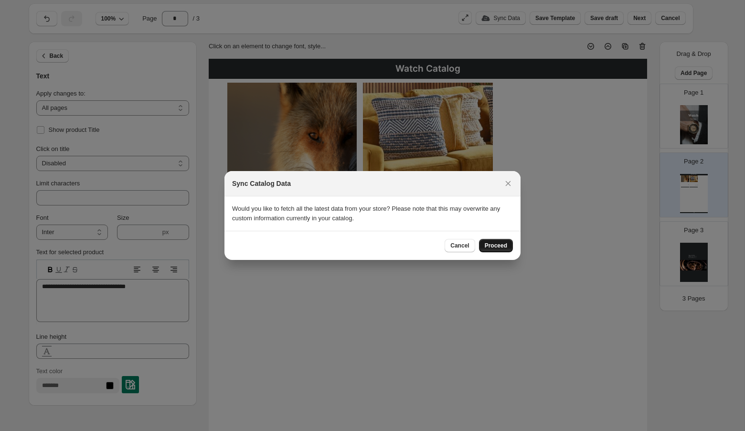
click at [497, 245] on span "Proceed" at bounding box center [496, 246] width 22 height 8
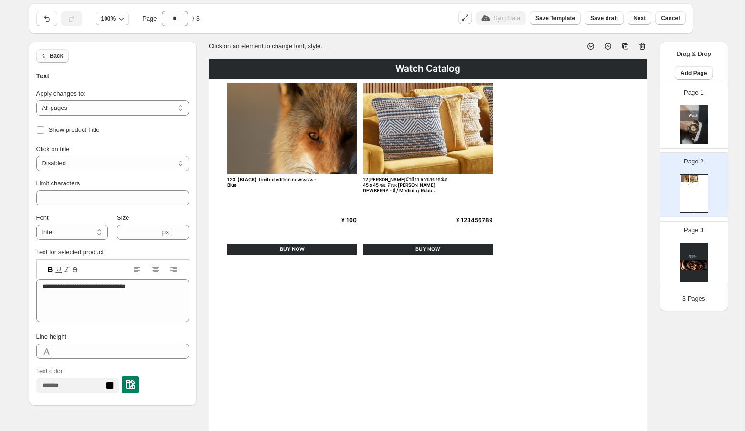
click at [63, 60] on button "Back" at bounding box center [52, 55] width 33 height 13
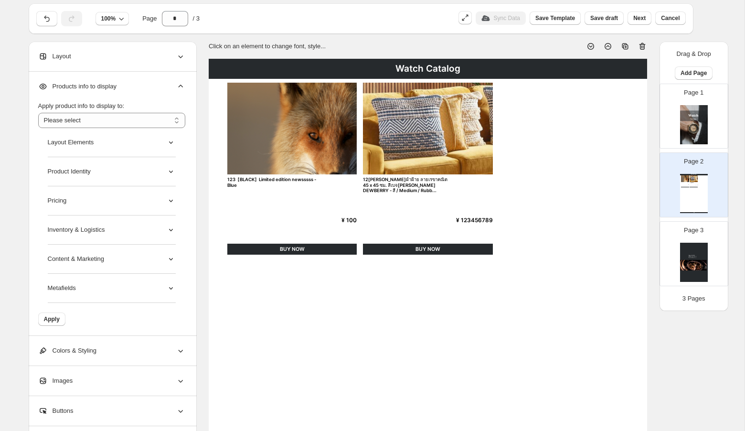
click at [164, 285] on div "Metafields" at bounding box center [112, 288] width 128 height 29
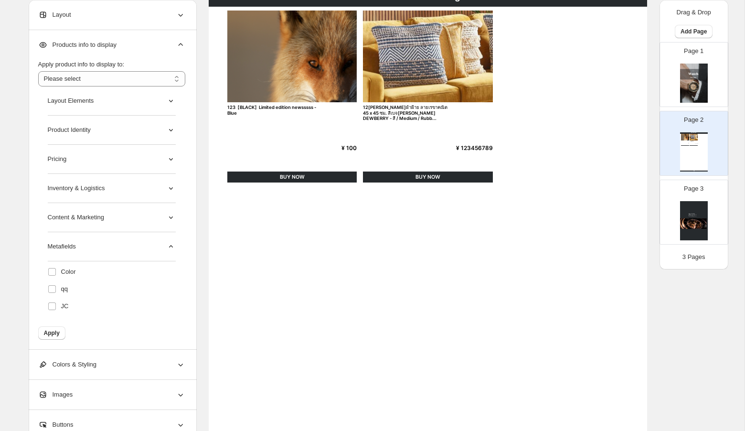
scroll to position [77, 0]
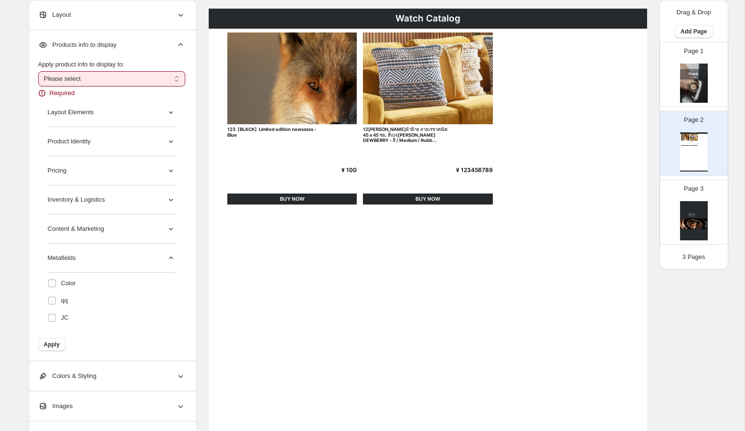
click at [136, 77] on select "**********" at bounding box center [111, 78] width 147 height 15
select select "*********"
click at [38, 71] on select "**********" at bounding box center [111, 78] width 147 height 15
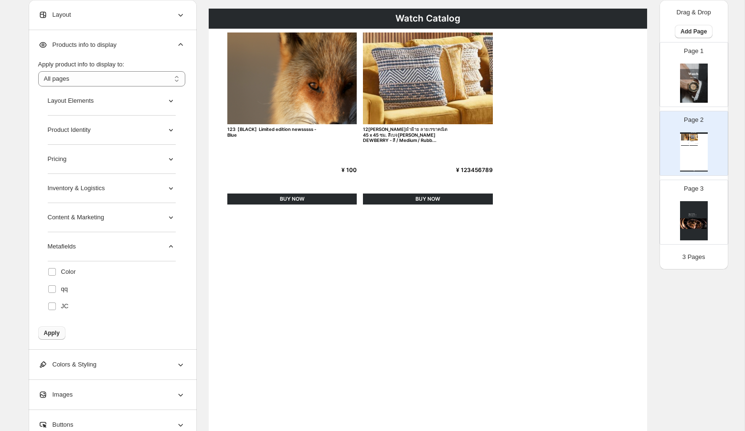
click at [53, 332] on span "Apply" at bounding box center [52, 333] width 16 height 8
click at [53, 332] on form "Layout Elements Product Identity Pricing Inventory & Logistics Content & Market…" at bounding box center [111, 212] width 147 height 253
click at [56, 273] on span at bounding box center [52, 272] width 9 height 9
click at [53, 333] on span "Apply" at bounding box center [52, 333] width 16 height 8
